Goal: Check status: Check status

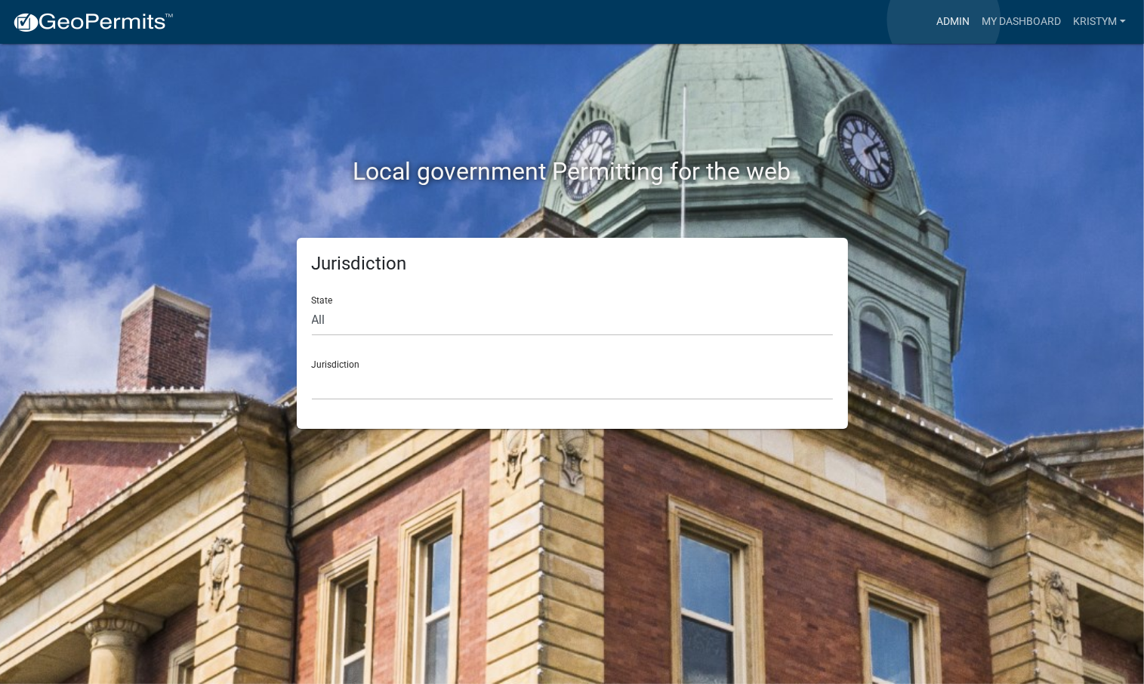
click at [944, 20] on link "Admin" at bounding box center [952, 22] width 45 height 29
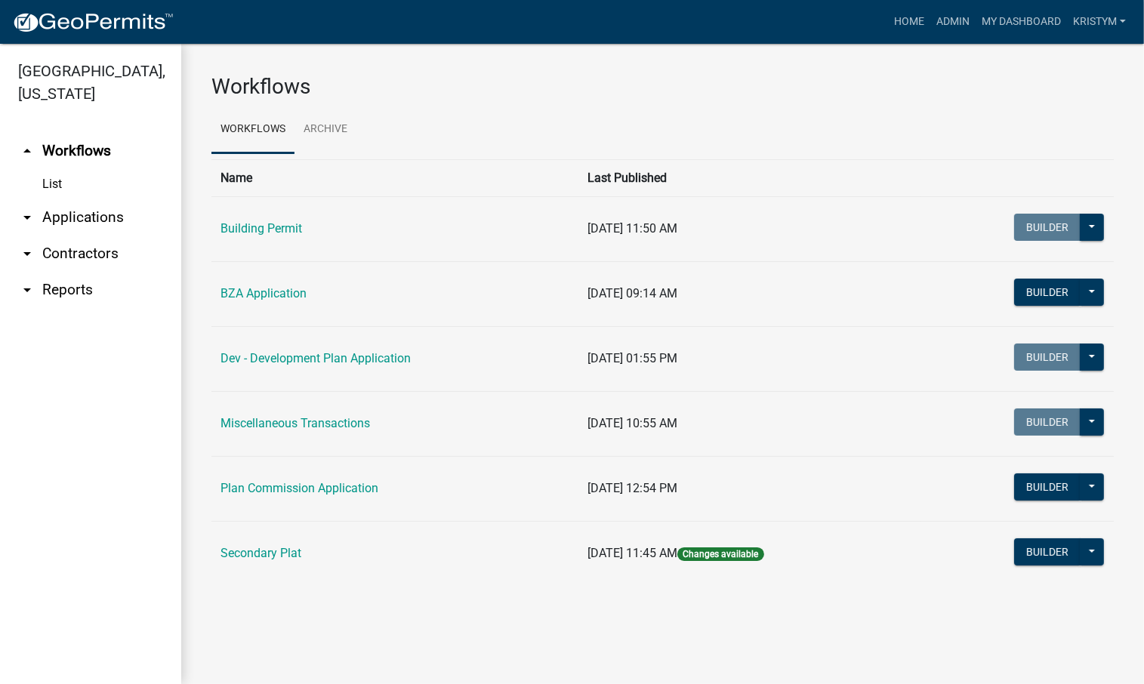
click at [85, 199] on link "arrow_drop_down Applications" at bounding box center [90, 217] width 181 height 36
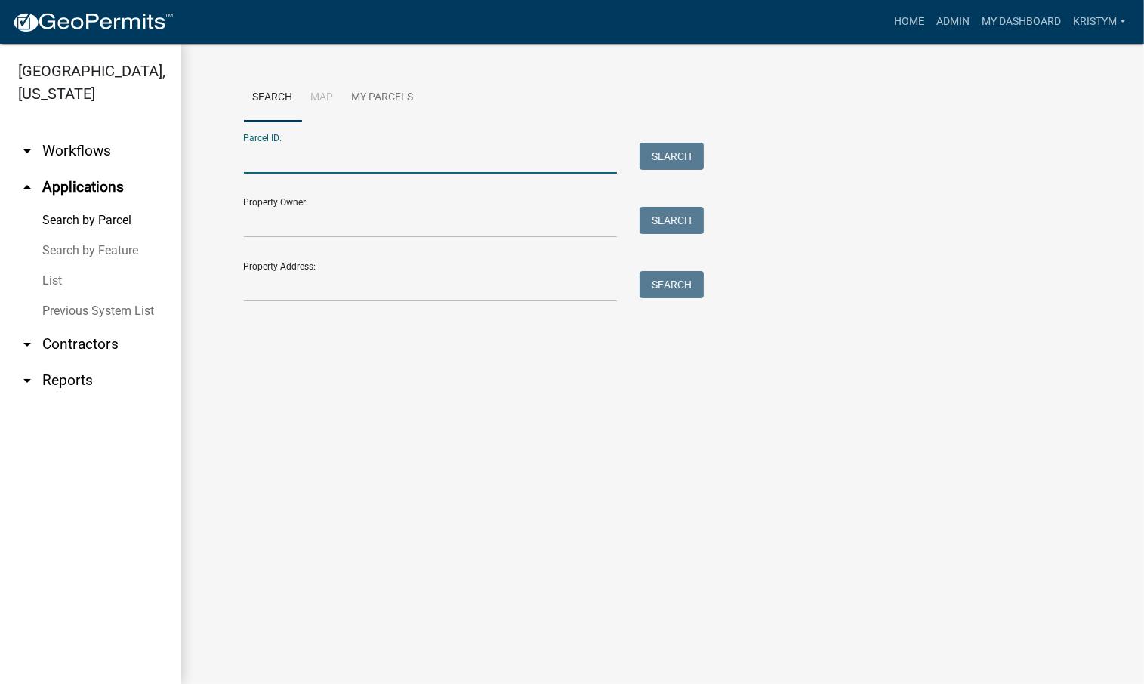
click at [276, 162] on input "Parcel ID:" at bounding box center [431, 158] width 374 height 31
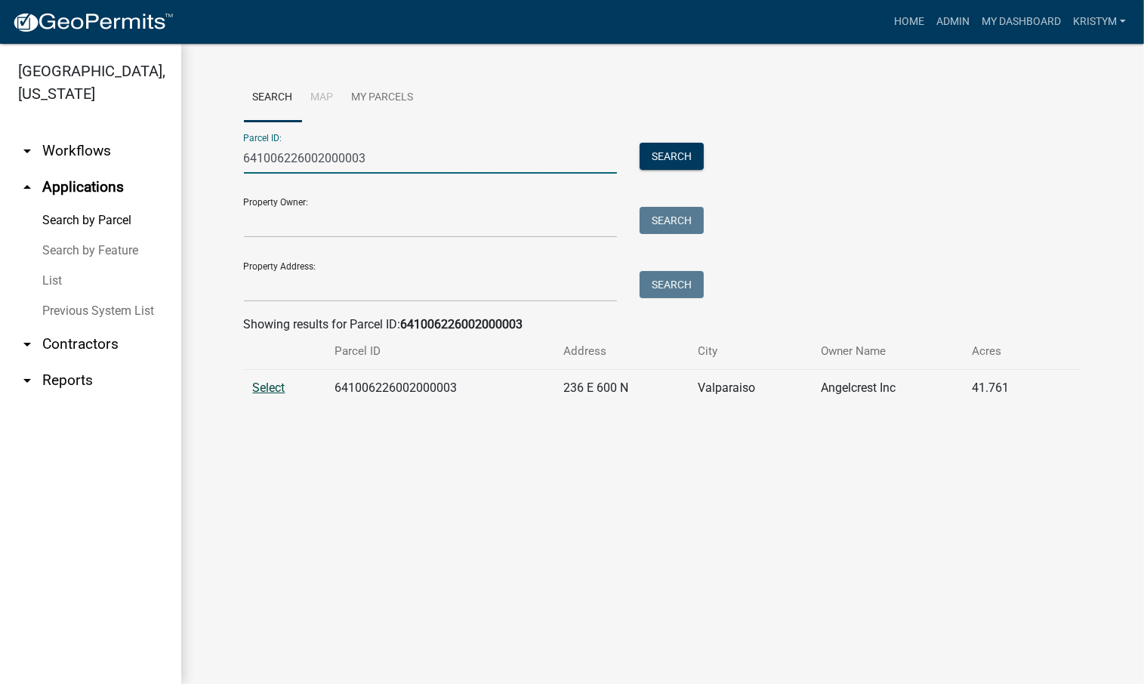
type input "641006226002000003"
click at [262, 390] on span "Select" at bounding box center [269, 388] width 32 height 14
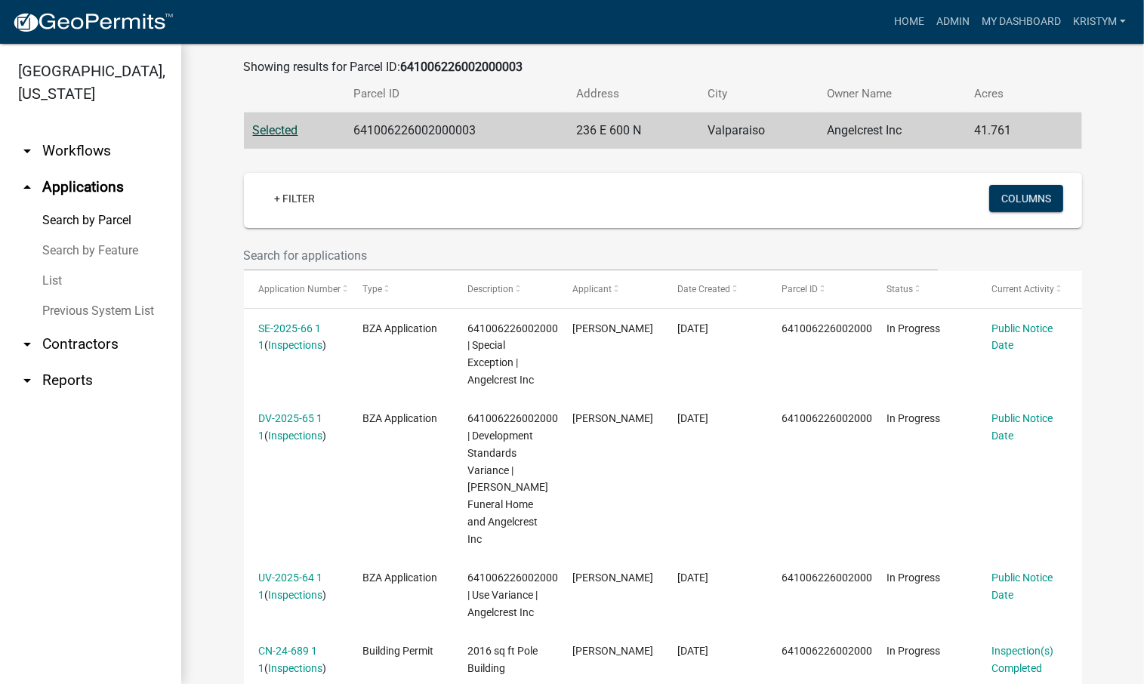
scroll to position [302, 0]
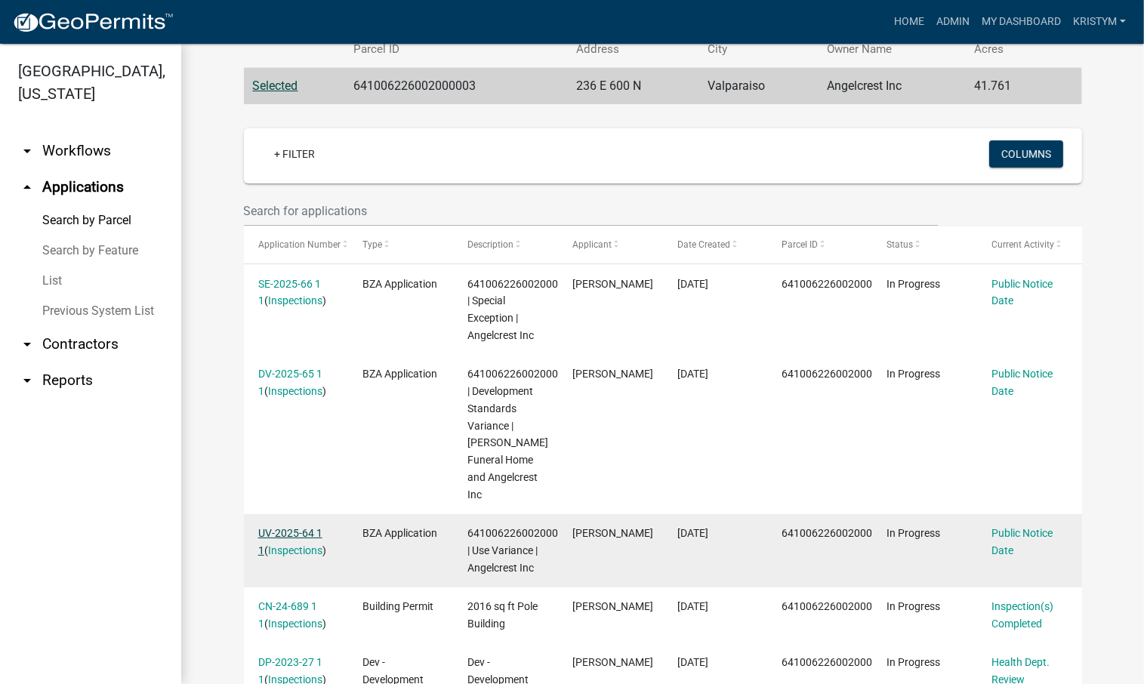
click at [273, 527] on link "UV-2025-64 1 1" at bounding box center [290, 541] width 64 height 29
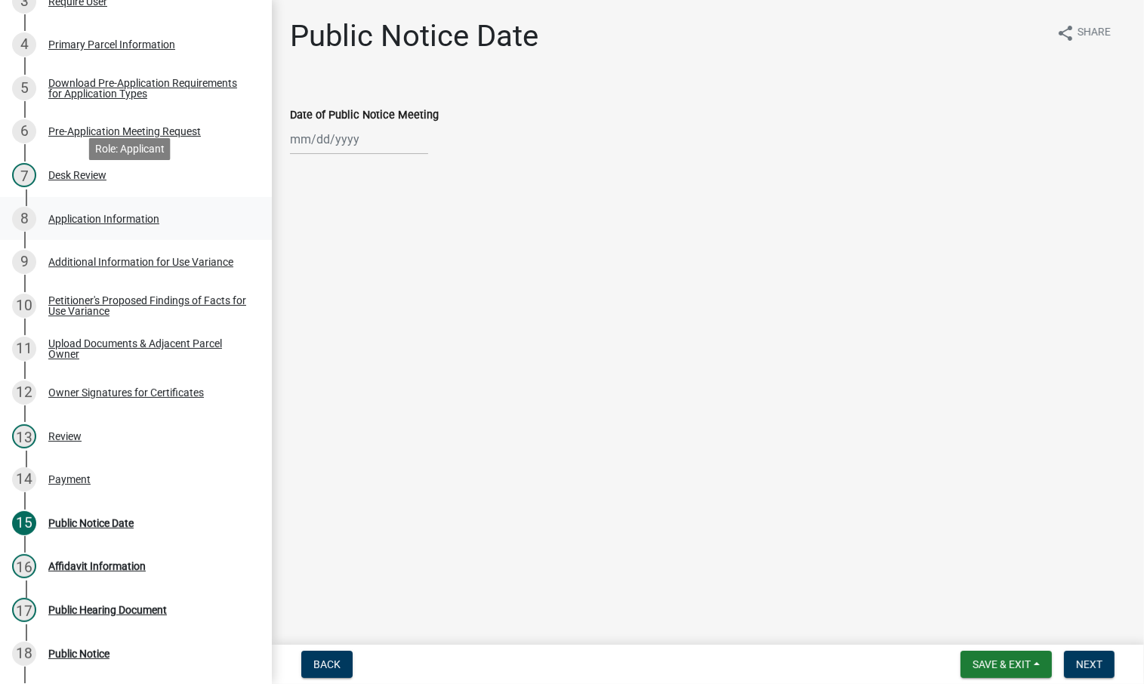
scroll to position [302, 0]
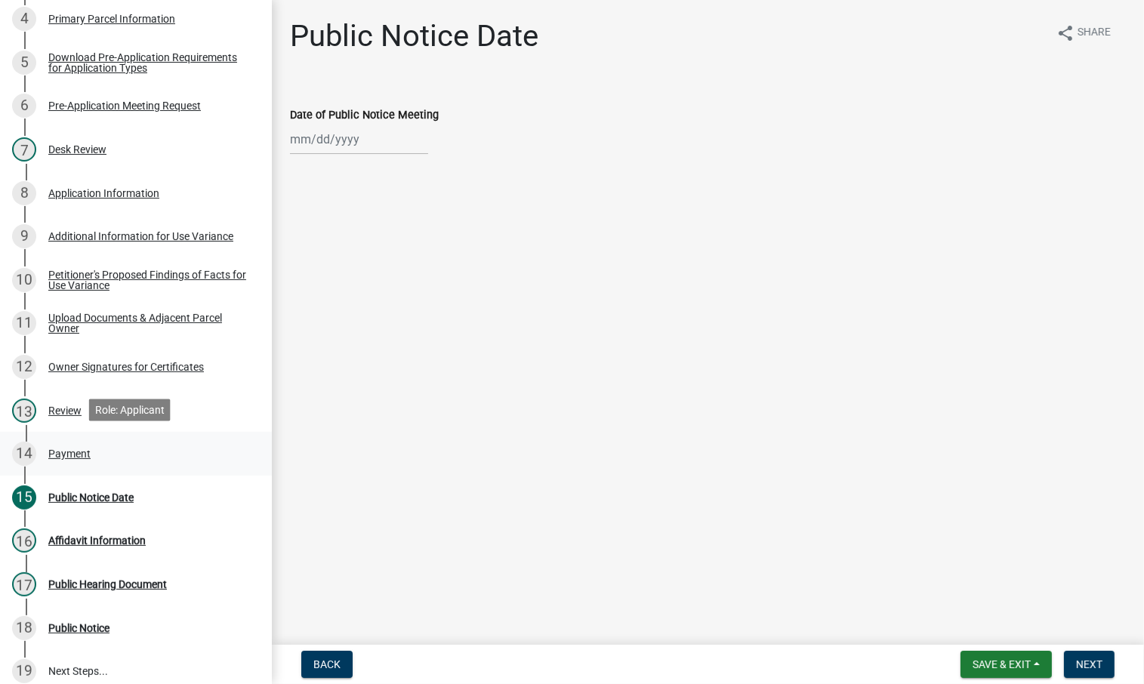
click at [58, 451] on div "Payment" at bounding box center [69, 454] width 42 height 11
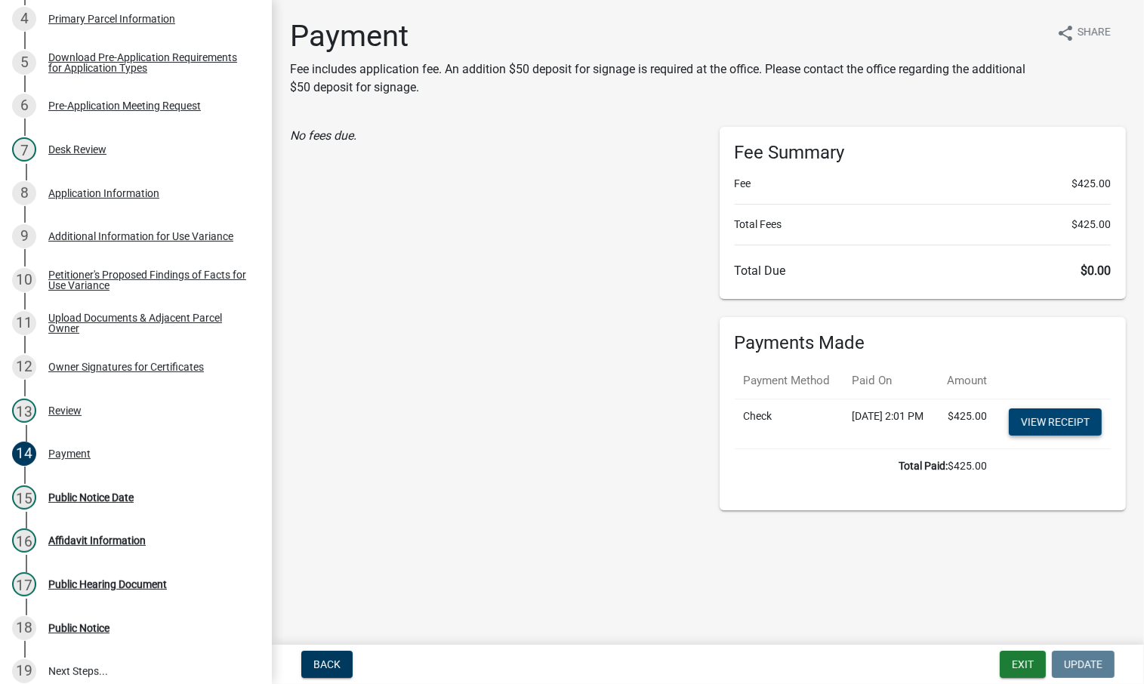
click at [1050, 436] on link "View receipt" at bounding box center [1055, 422] width 93 height 27
